Goal: Check status: Check status

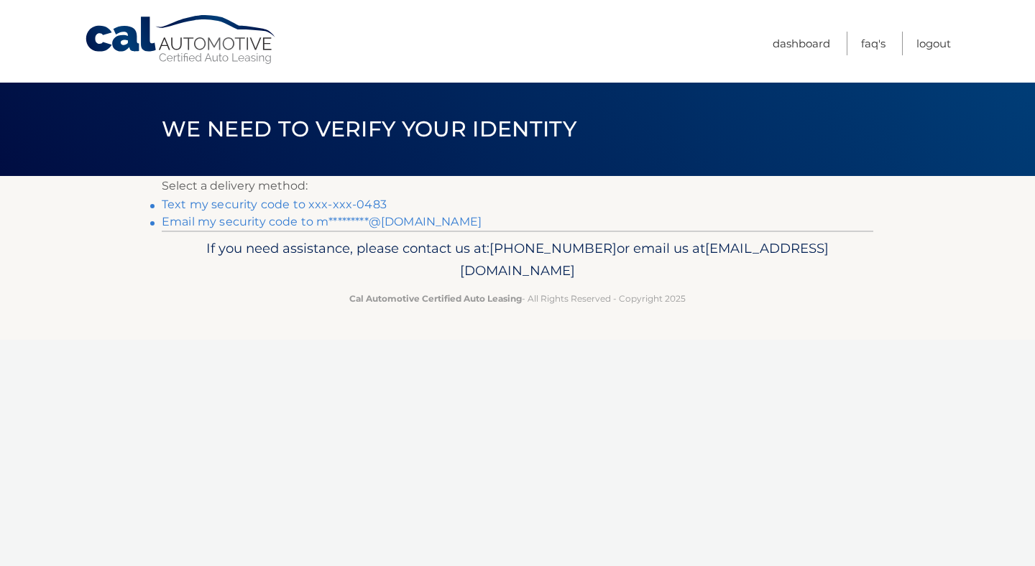
click at [285, 199] on link "Text my security code to xxx-xxx-0483" at bounding box center [274, 205] width 225 height 14
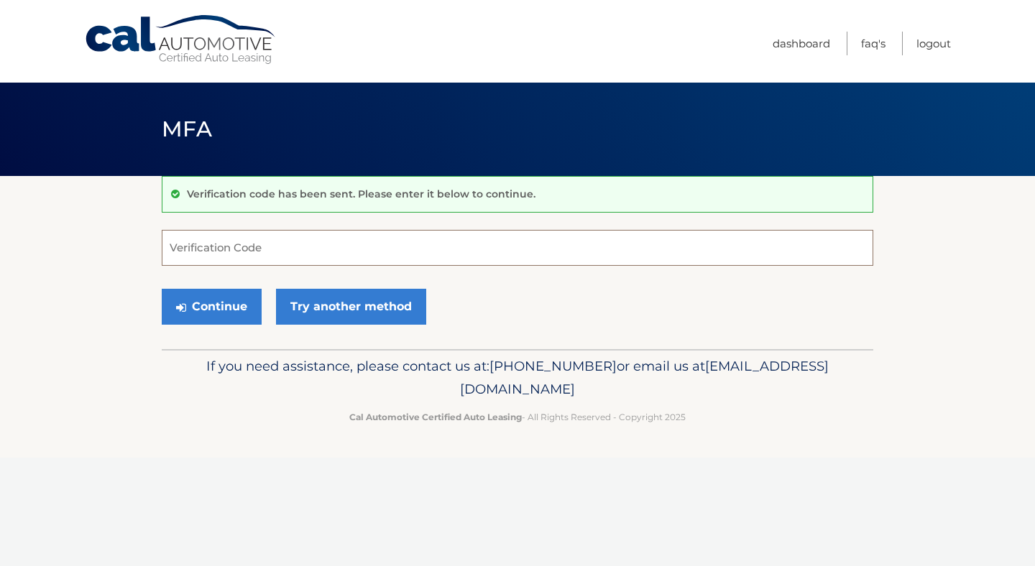
click at [249, 232] on input "Verification Code" at bounding box center [518, 248] width 712 height 36
type input "270810"
click at [162, 289] on button "Continue" at bounding box center [212, 307] width 100 height 36
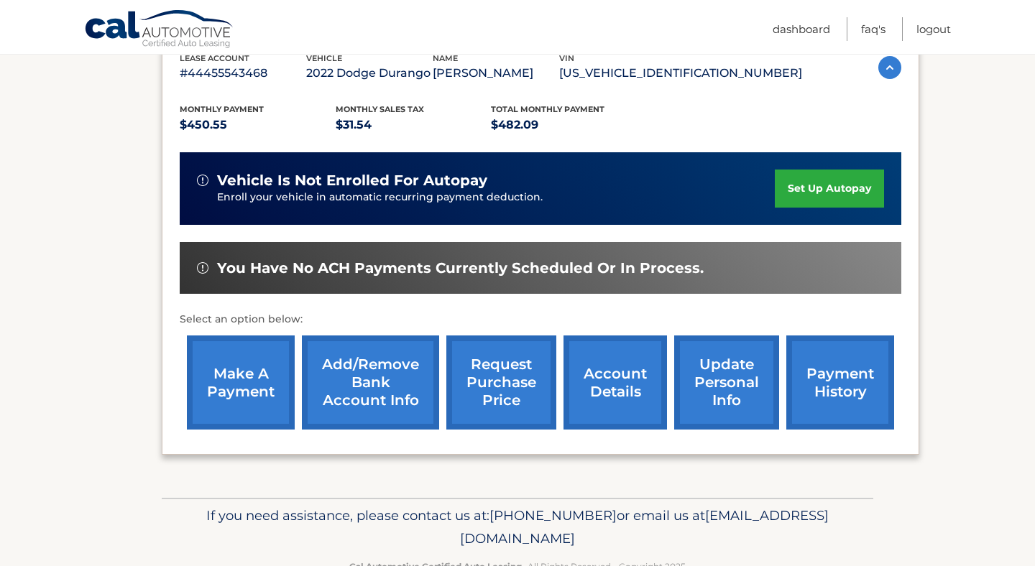
scroll to position [270, 0]
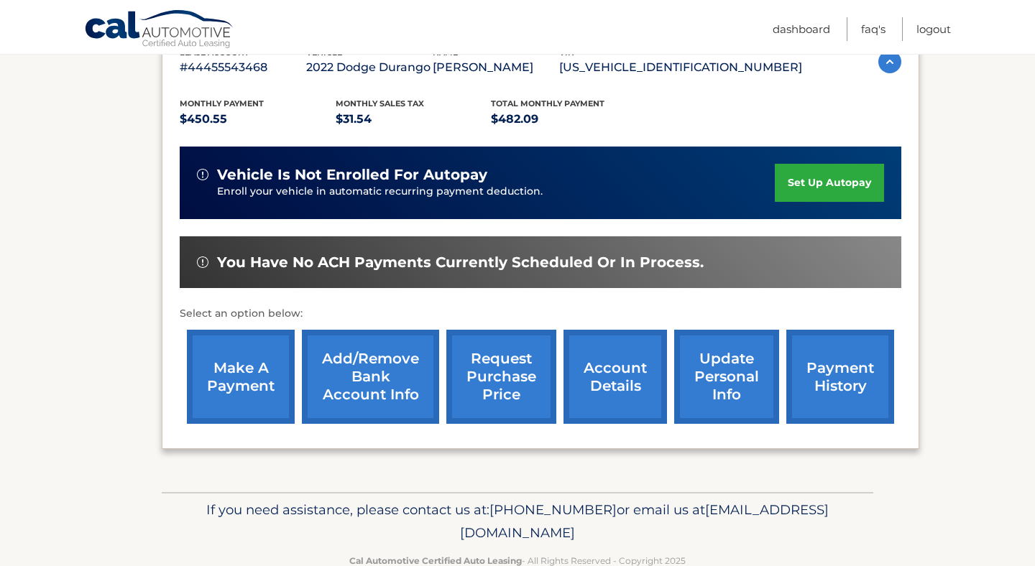
click at [844, 381] on link "payment history" at bounding box center [840, 377] width 108 height 94
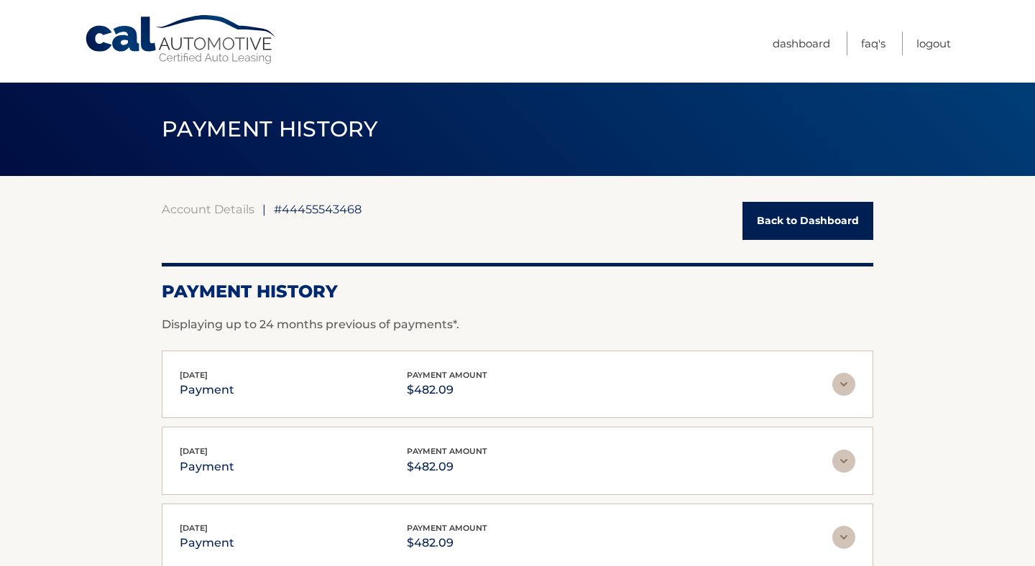
click at [834, 395] on img at bounding box center [843, 384] width 23 height 23
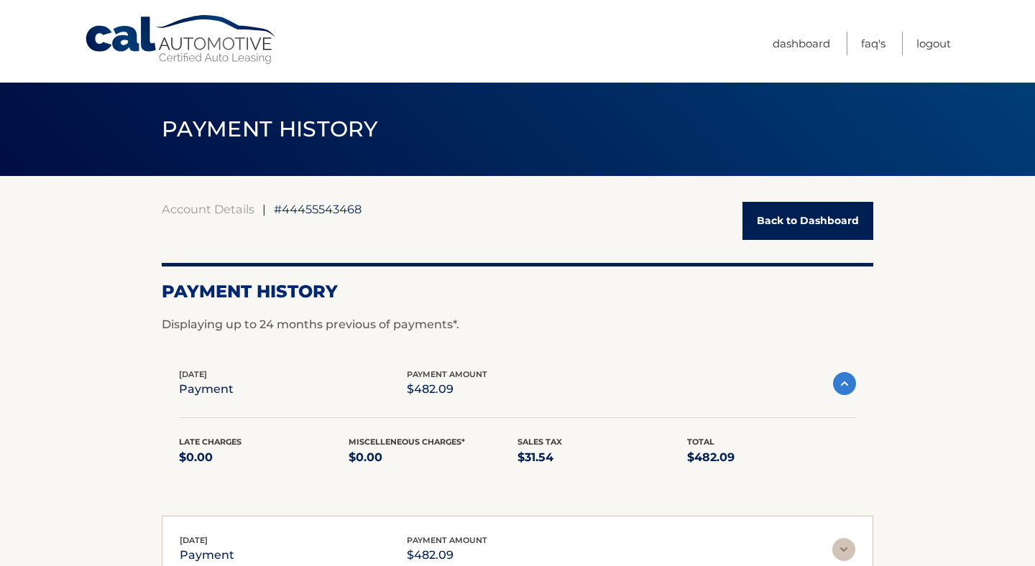
click at [844, 379] on img at bounding box center [844, 383] width 23 height 23
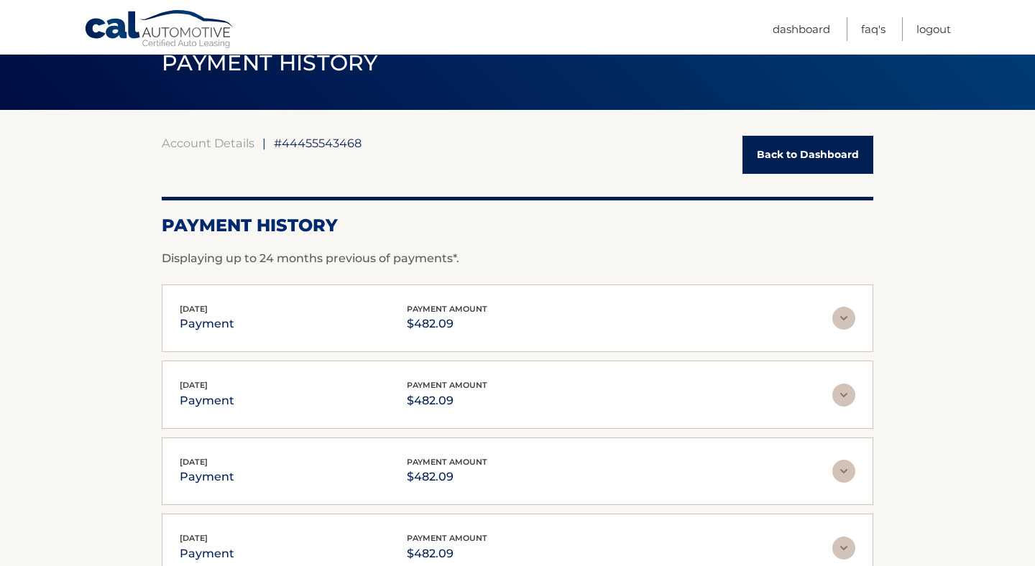
scroll to position [61, 0]
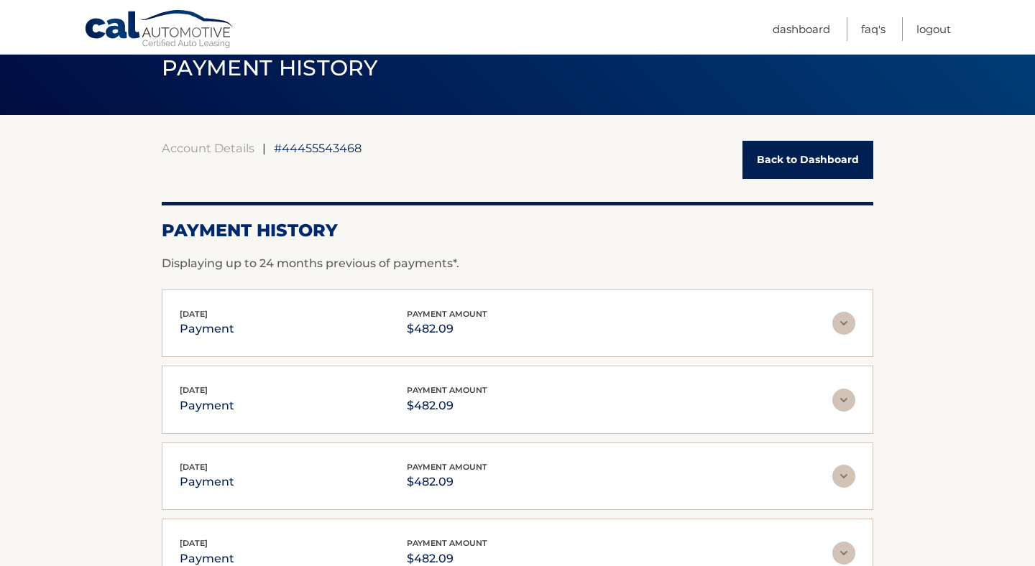
click at [831, 168] on link "Back to Dashboard" at bounding box center [807, 160] width 131 height 38
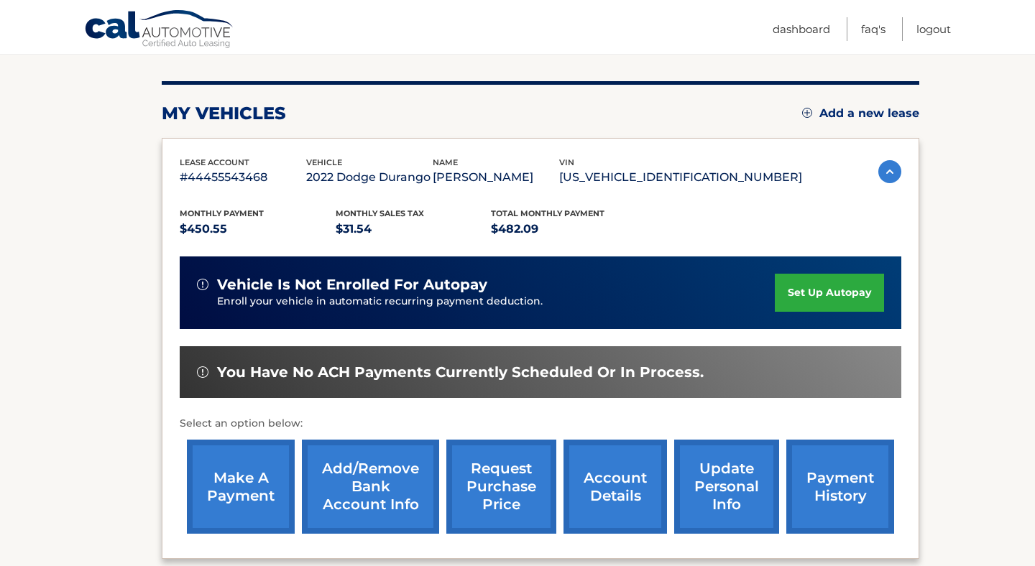
scroll to position [158, 0]
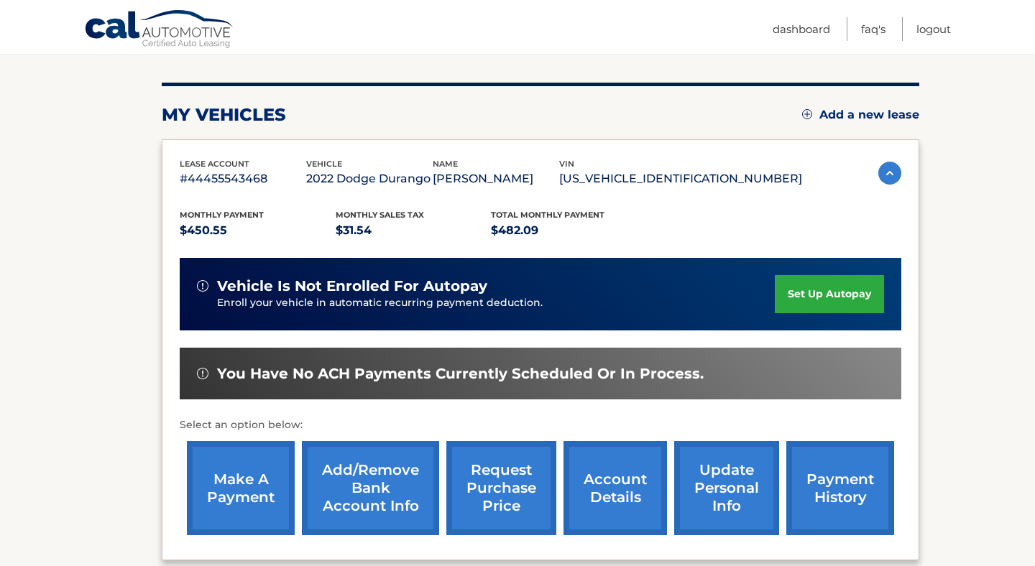
click at [886, 170] on img at bounding box center [889, 173] width 23 height 23
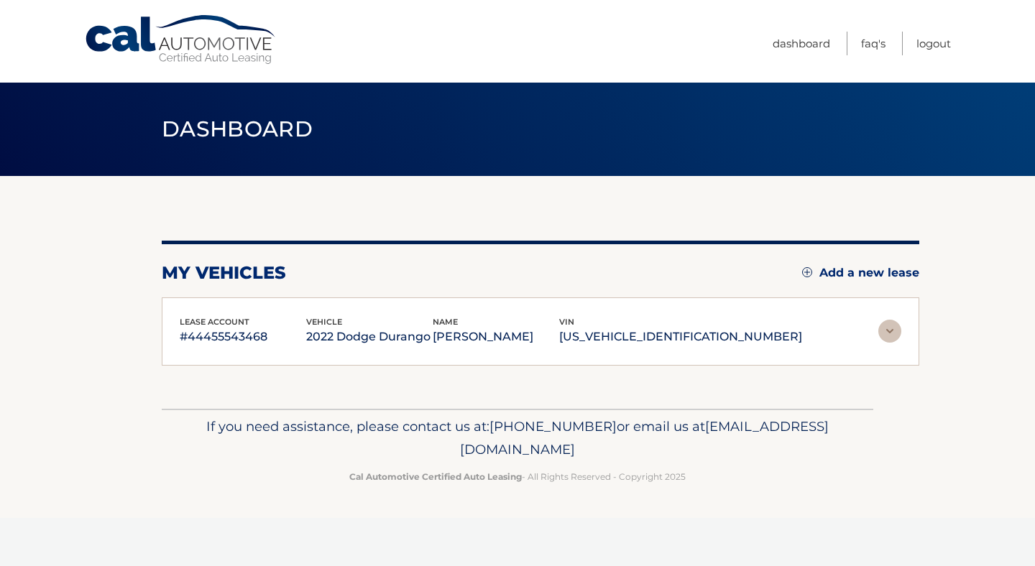
scroll to position [0, 0]
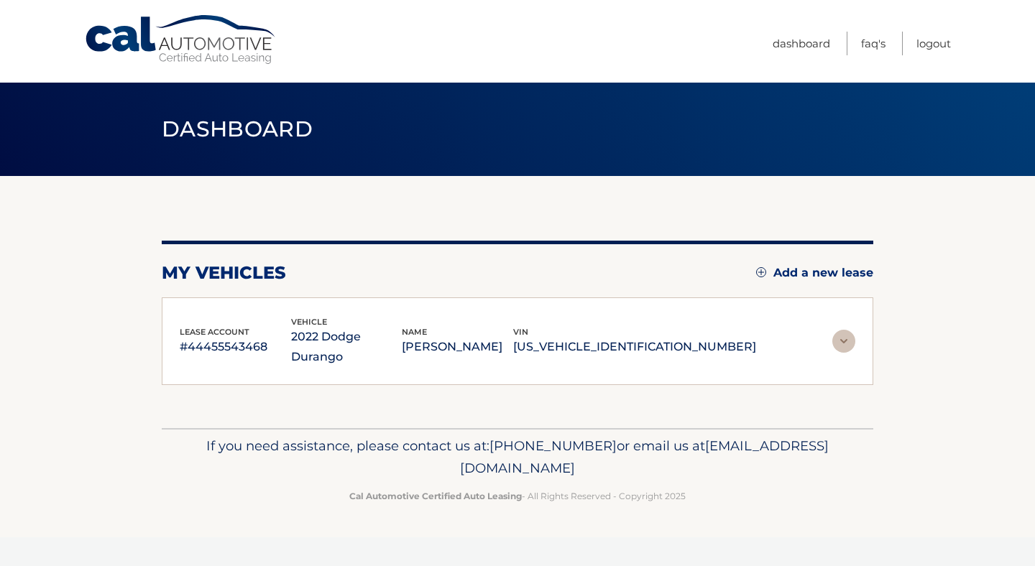
click at [846, 334] on img at bounding box center [843, 341] width 23 height 23
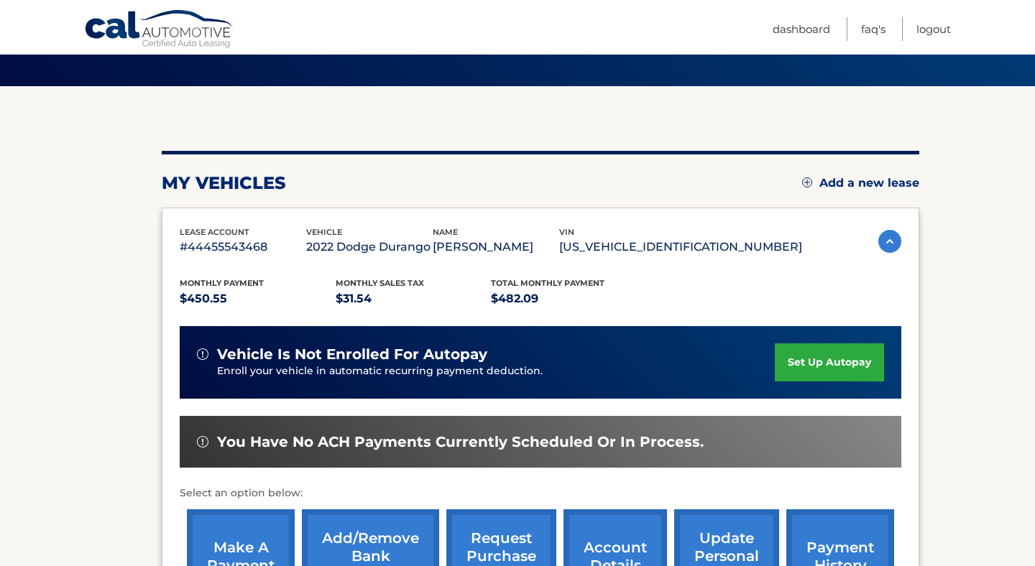
scroll to position [89, 0]
